Goal: Task Accomplishment & Management: Manage account settings

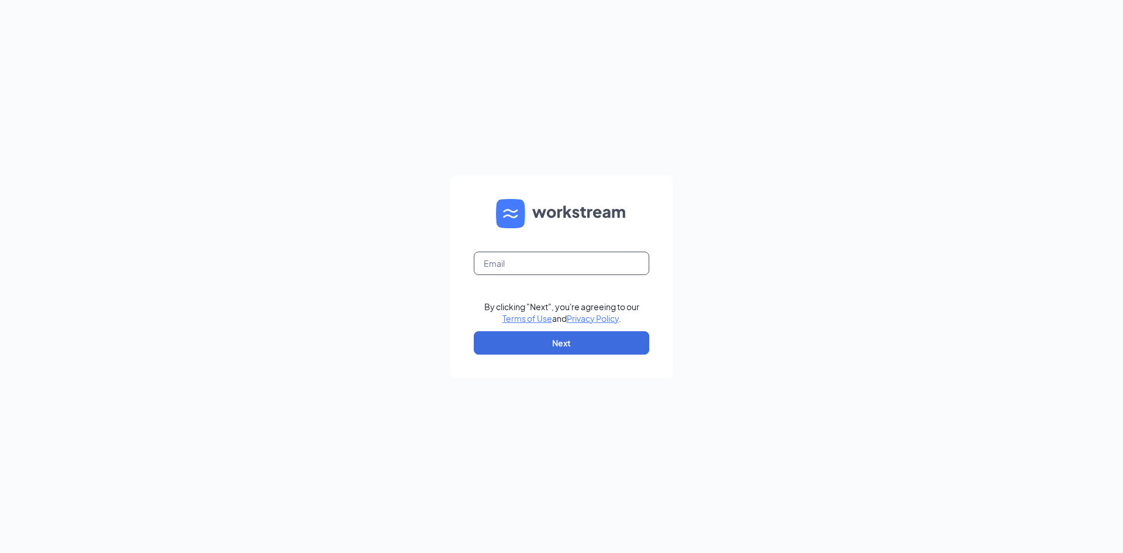
click at [601, 266] on input "text" at bounding box center [561, 263] width 175 height 23
paste input "[EMAIL_ADDRESS][DOMAIN_NAME]"
type input "[EMAIL_ADDRESS][DOMAIN_NAME]"
click at [589, 347] on button "Next" at bounding box center [561, 342] width 175 height 23
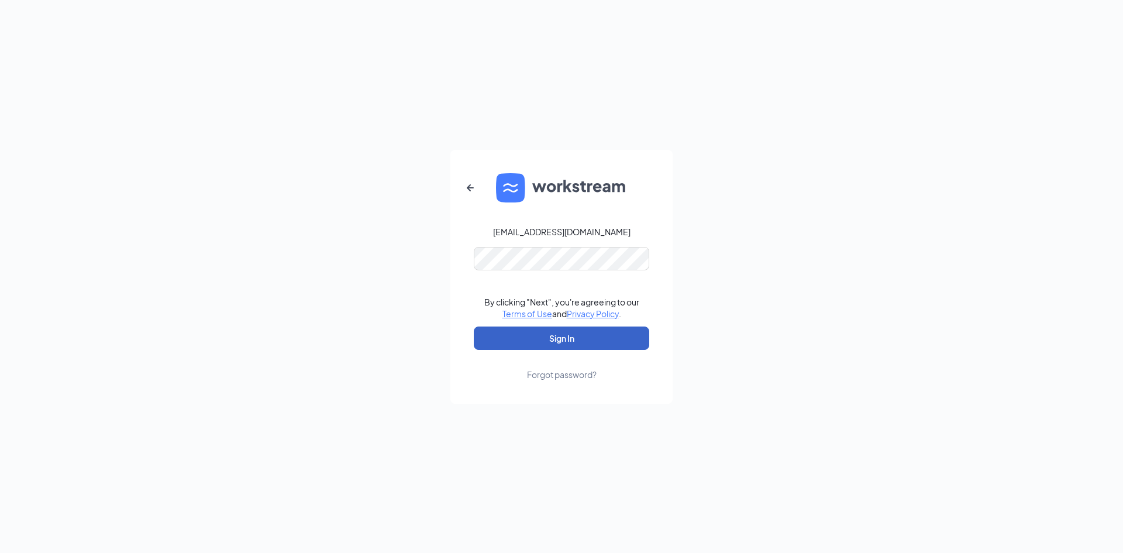
click at [578, 330] on button "Sign In" at bounding box center [561, 337] width 175 height 23
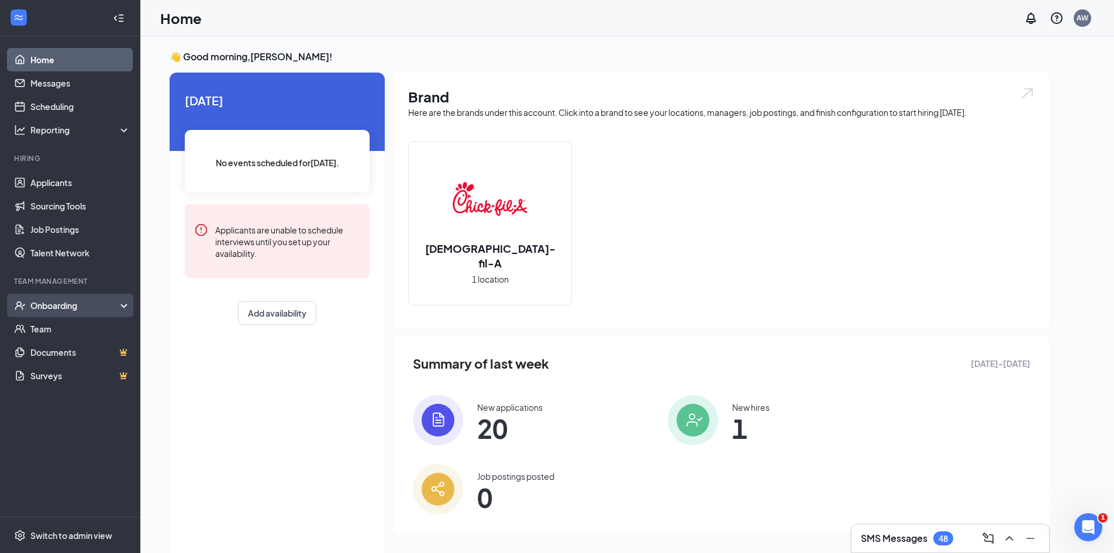
click at [25, 301] on icon "UserCheck" at bounding box center [20, 305] width 12 height 12
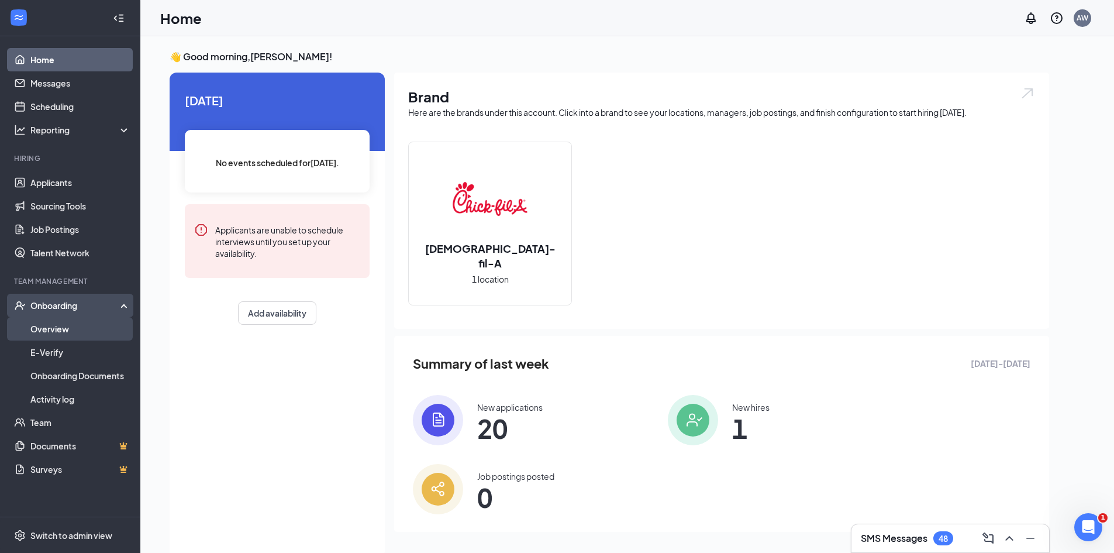
click at [36, 326] on link "Overview" at bounding box center [80, 328] width 100 height 23
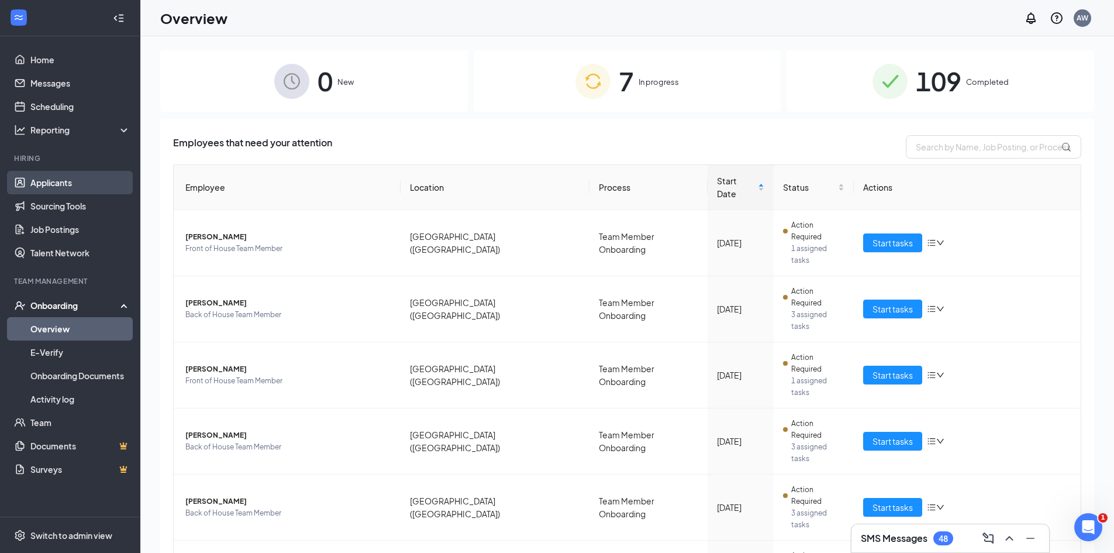
click at [42, 175] on link "Applicants" at bounding box center [80, 182] width 100 height 23
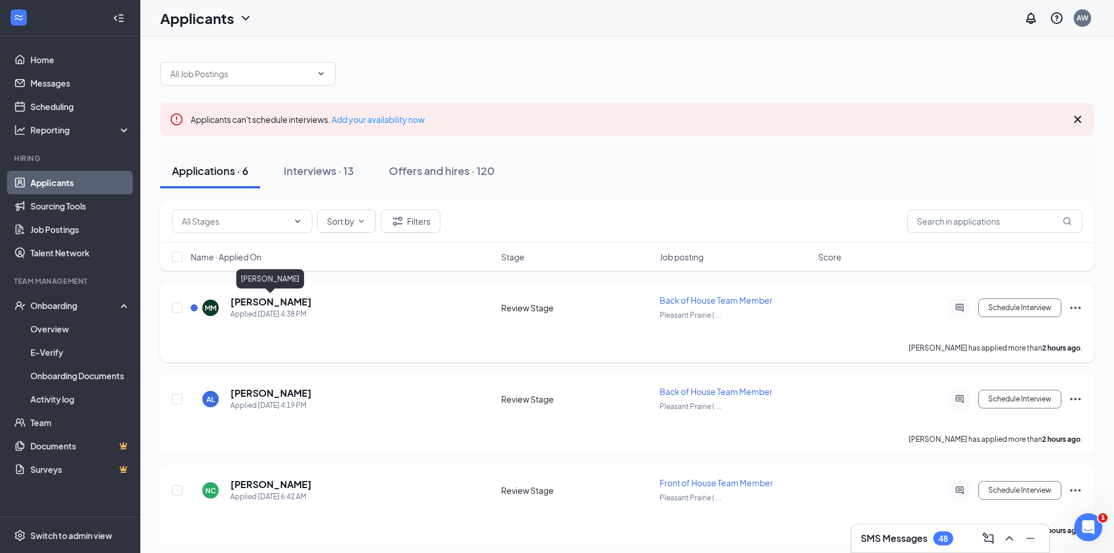
click at [273, 299] on h5 "Maddison Moore" at bounding box center [270, 301] width 81 height 13
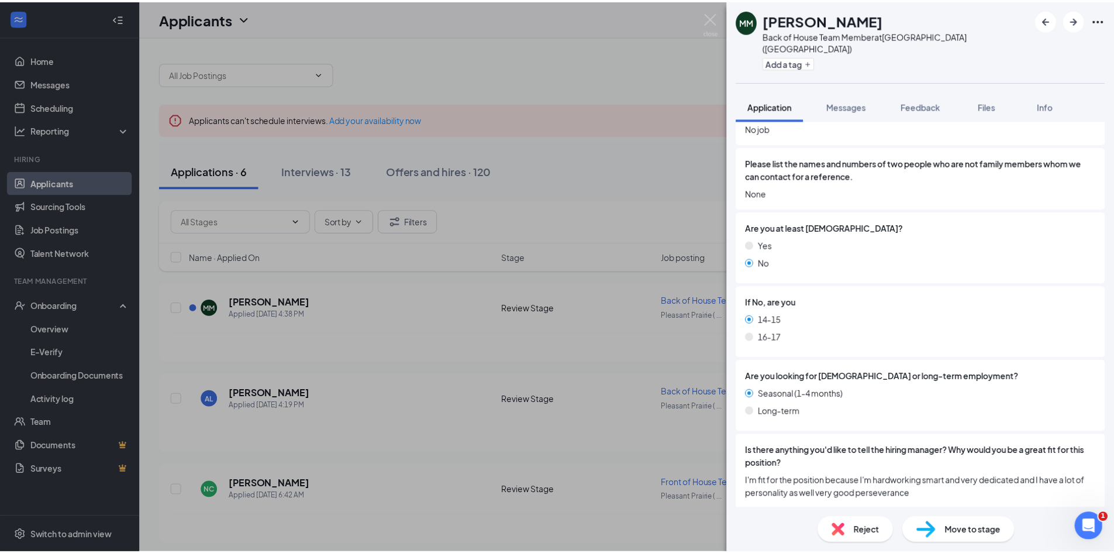
scroll to position [409, 0]
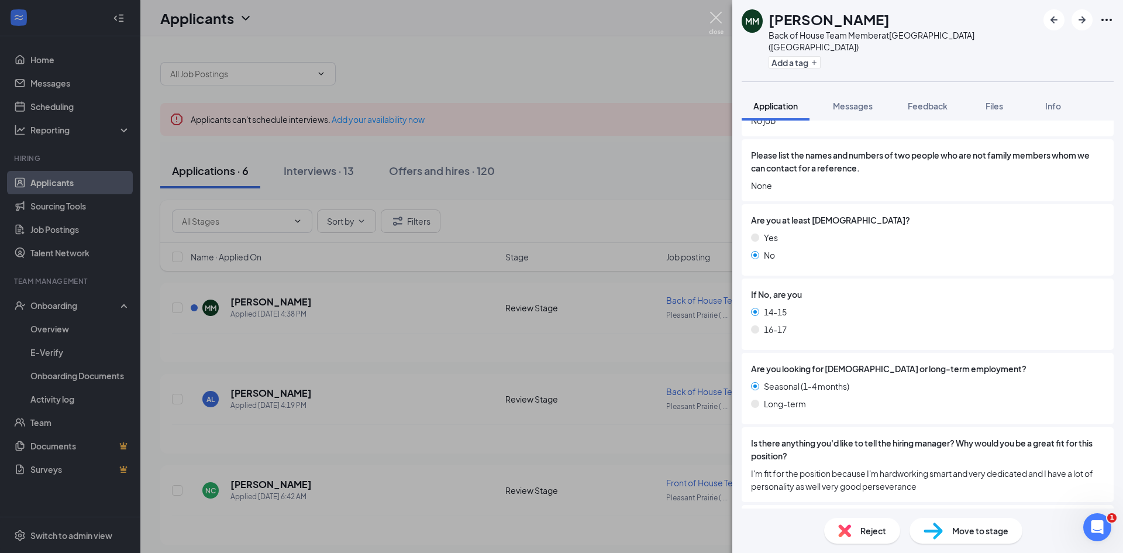
click at [723, 15] on img at bounding box center [716, 23] width 15 height 23
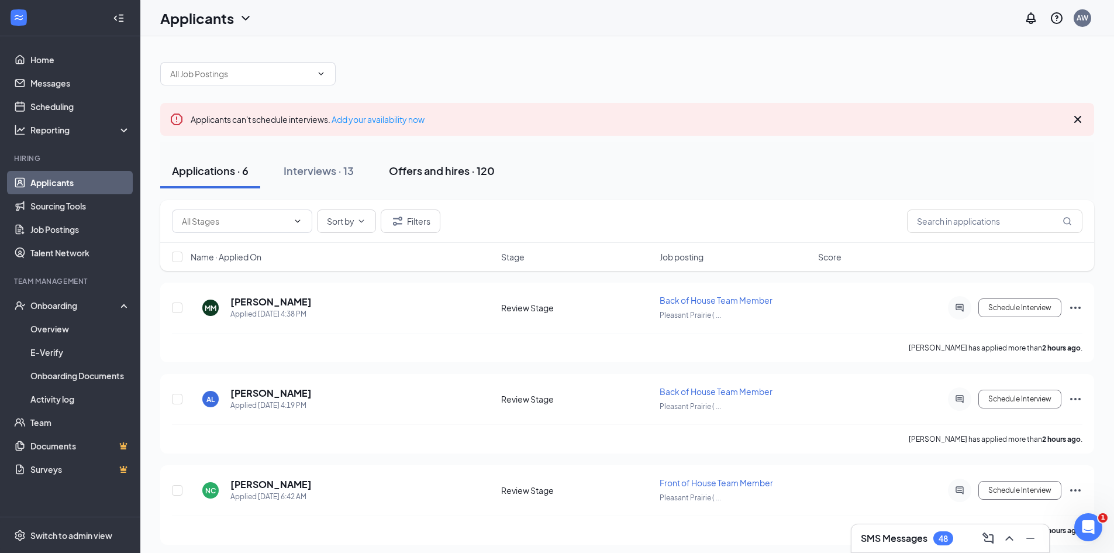
click at [457, 170] on div "Offers and hires · 120" at bounding box center [442, 170] width 106 height 15
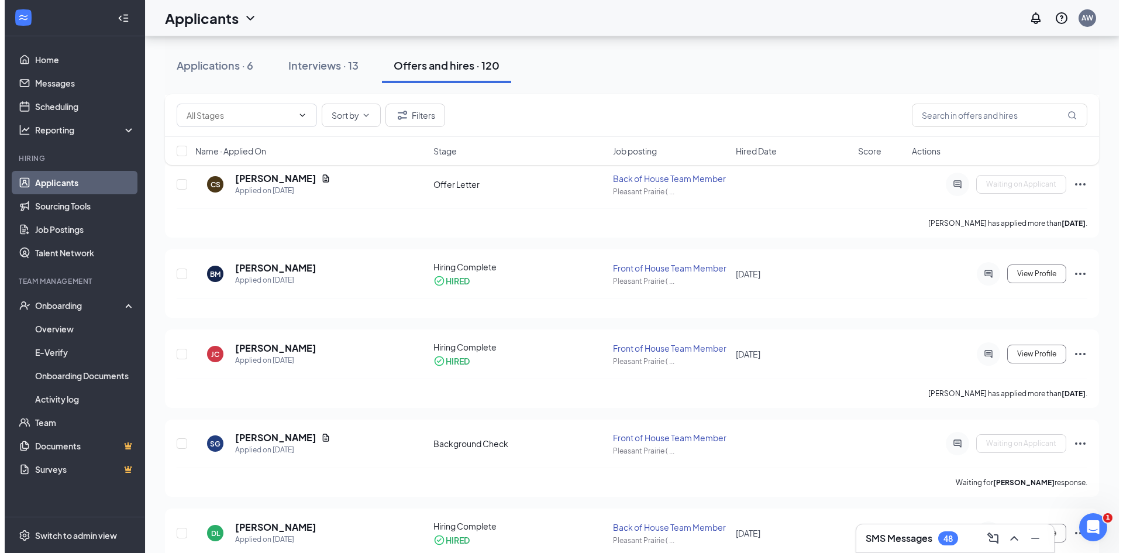
scroll to position [409, 0]
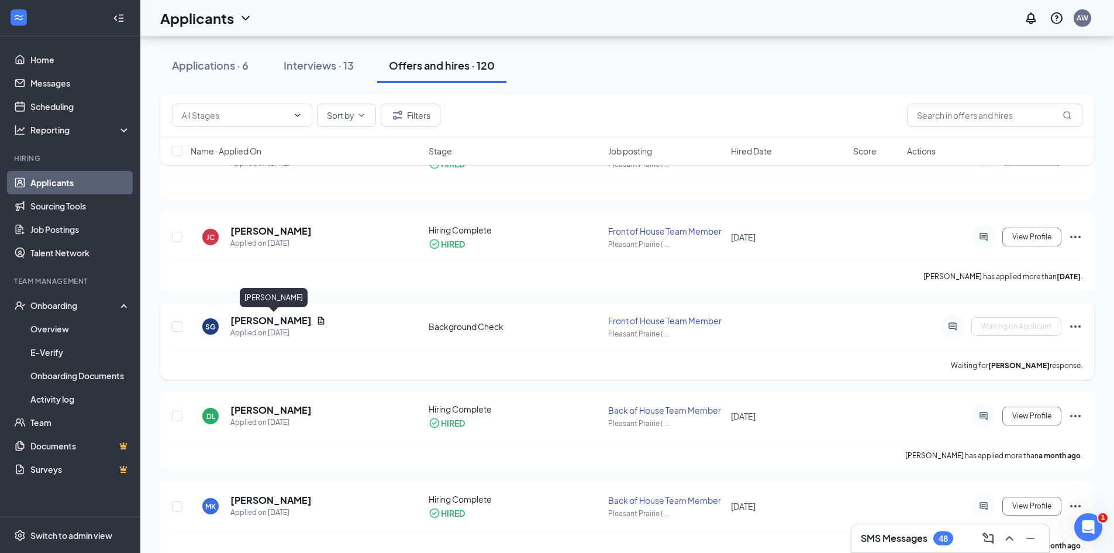
click at [312, 320] on h5 "Shanay Gordon-Gayle" at bounding box center [270, 320] width 81 height 13
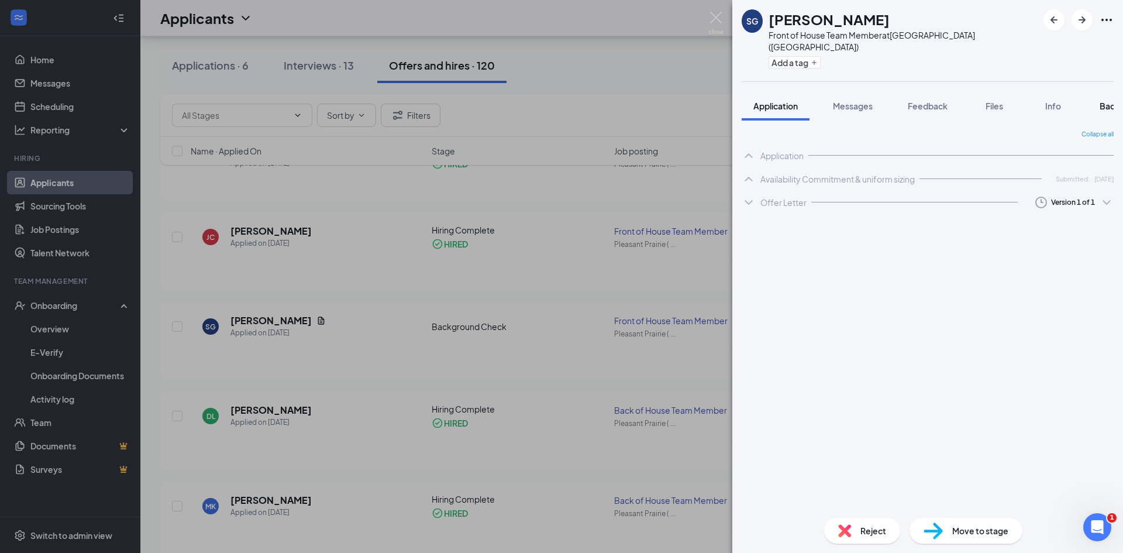
click at [1100, 95] on button "Background" at bounding box center [1123, 105] width 71 height 29
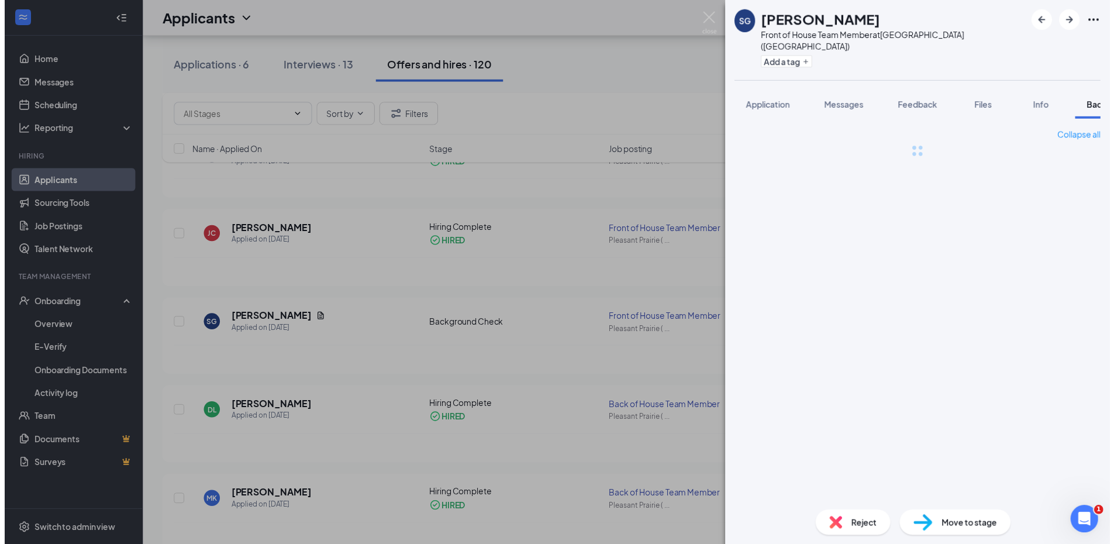
scroll to position [0, 48]
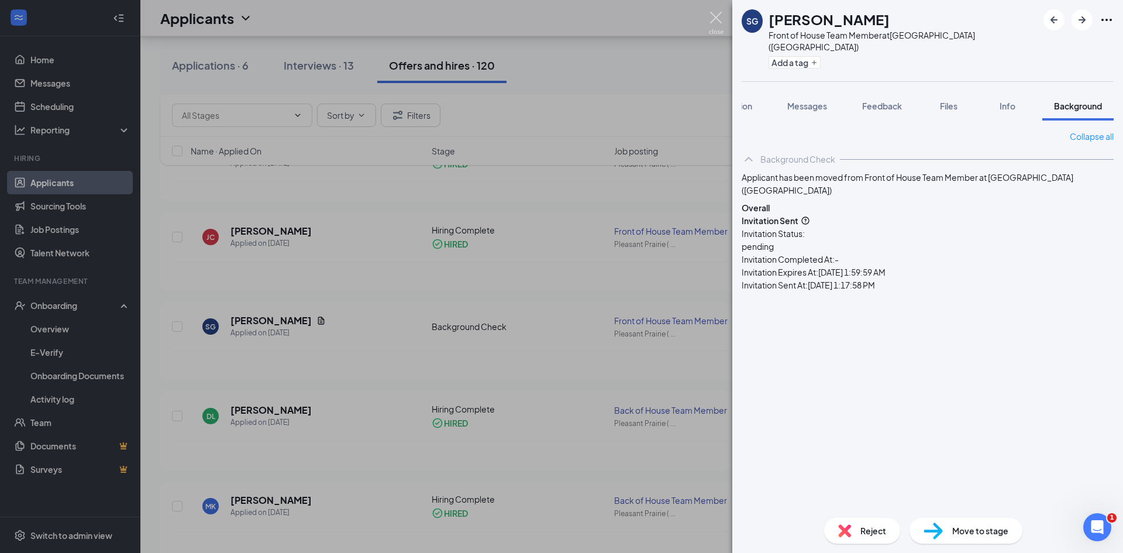
click at [712, 19] on img at bounding box center [716, 23] width 15 height 23
